Goal: Find specific page/section: Find specific page/section

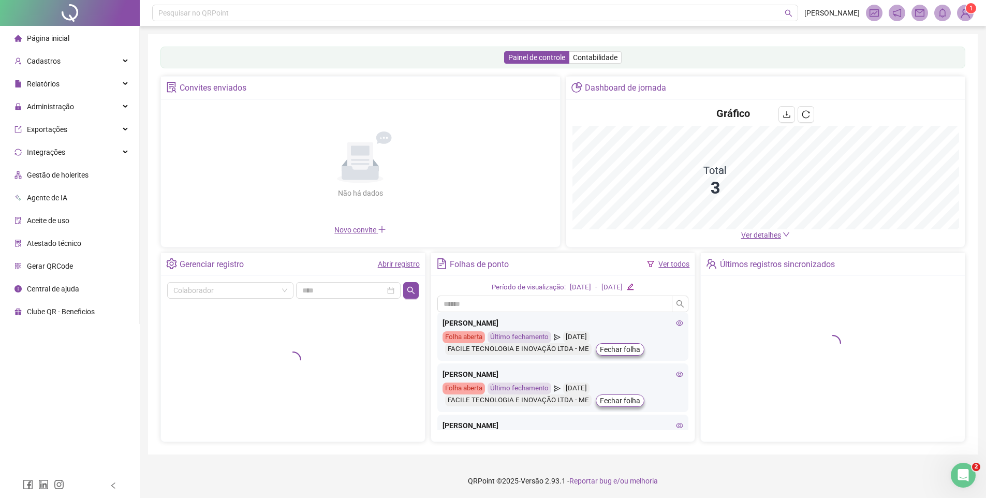
scroll to position [1, 0]
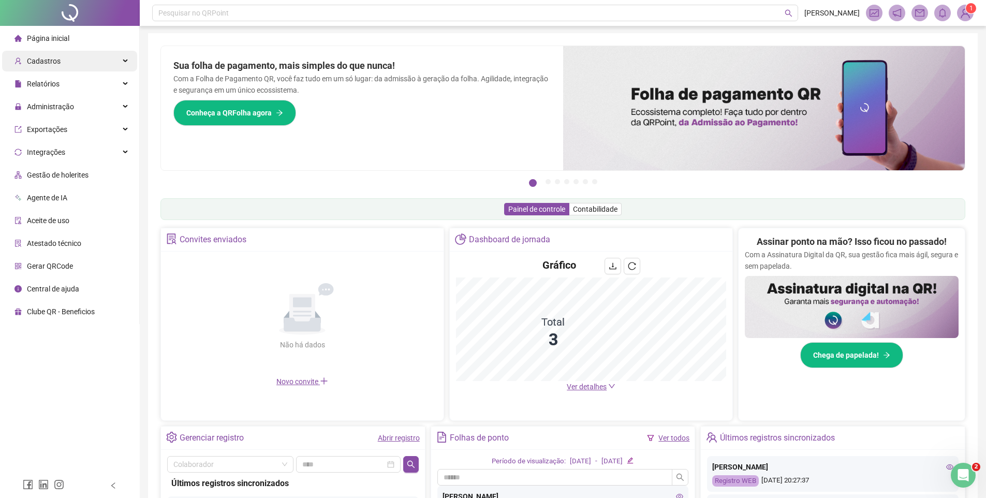
click at [55, 63] on span "Cadastros" at bounding box center [44, 61] width 34 height 8
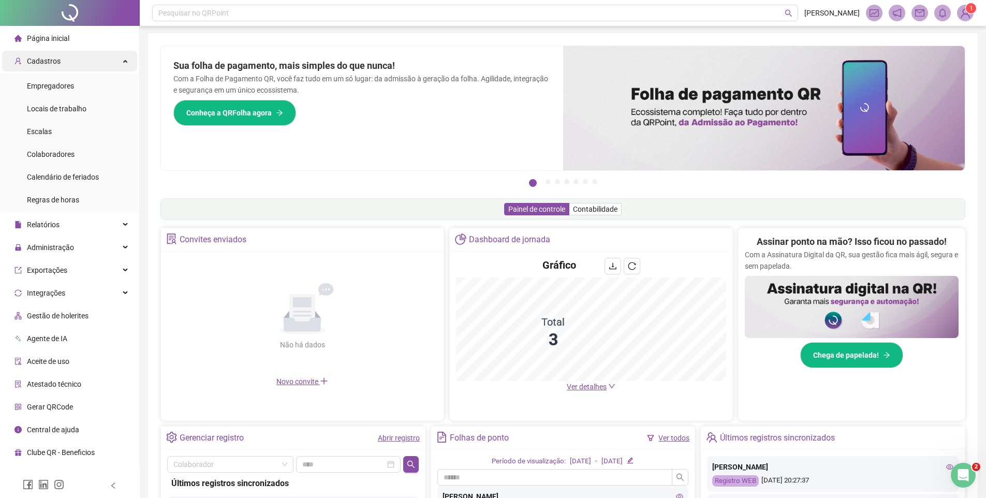
click at [55, 84] on span "Empregadores" at bounding box center [50, 86] width 47 height 8
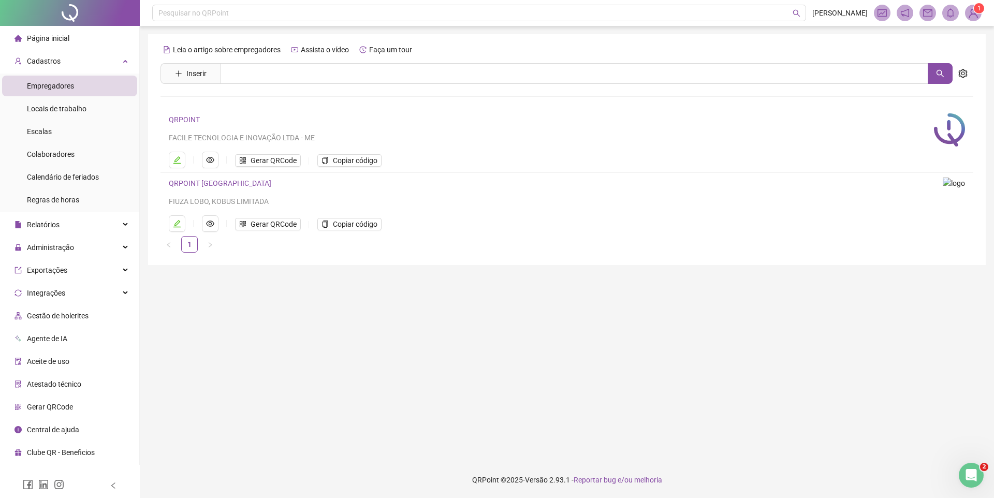
click at [55, 33] on div "Página inicial" at bounding box center [41, 38] width 55 height 21
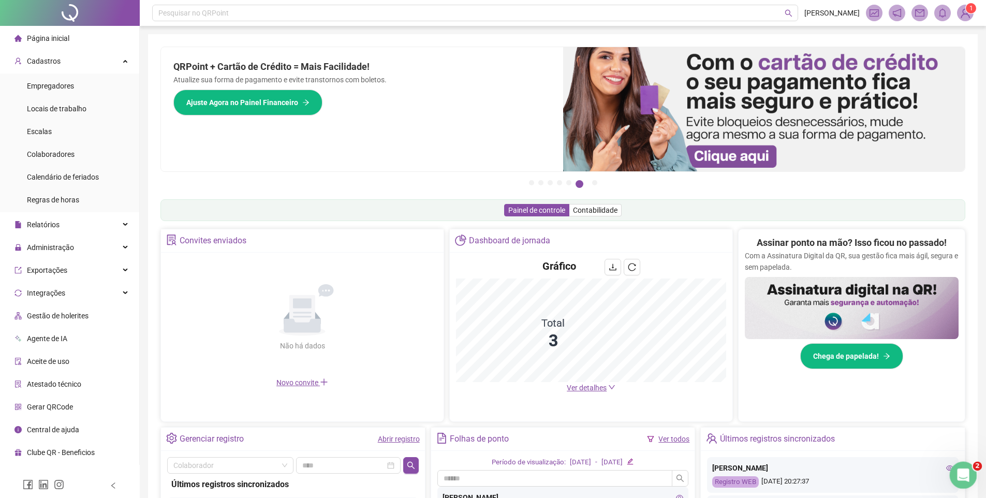
click at [966, 479] on div "Abrir mensagem da Intercom" at bounding box center [962, 474] width 34 height 34
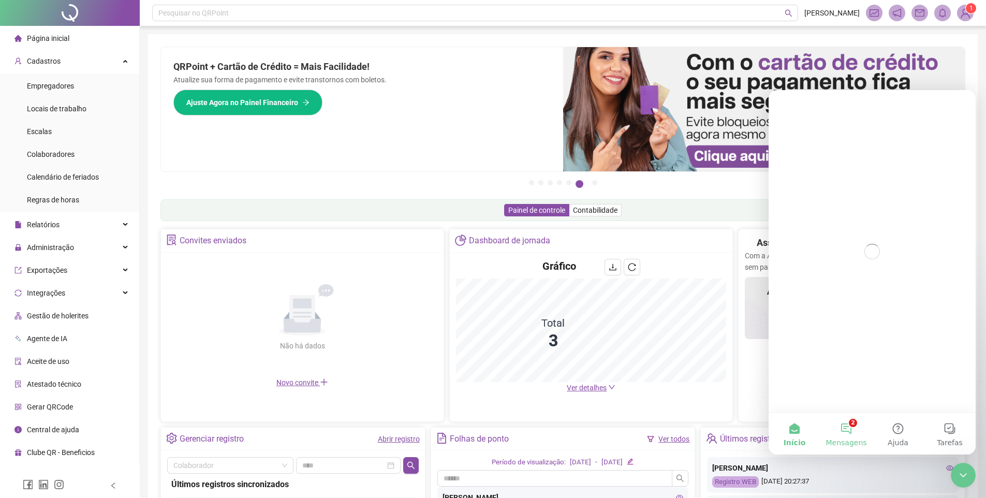
click at [842, 424] on button "2 Mensagens" at bounding box center [846, 433] width 52 height 41
